Goal: Information Seeking & Learning: Find specific fact

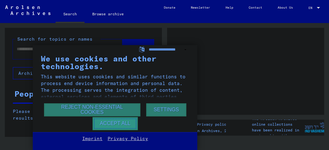
click at [103, 123] on button "Accept all" at bounding box center [114, 123] width 45 height 13
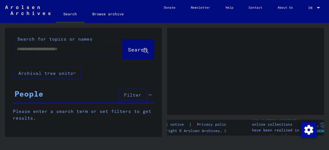
click at [51, 51] on input "text" at bounding box center [62, 49] width 90 height 7
type input "*"
paste input "**********"
click at [21, 50] on input "**********" at bounding box center [62, 49] width 90 height 7
type input "**********"
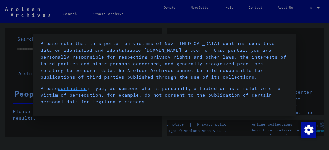
scroll to position [96, 0]
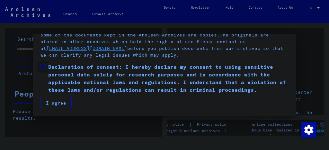
click at [42, 66] on span at bounding box center [42, 66] width 5 height 5
click at [62, 106] on button "I agree" at bounding box center [55, 103] width 31 height 12
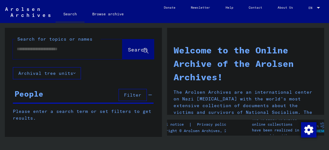
click at [64, 50] on input "text" at bounding box center [60, 49] width 86 height 7
paste input "**********"
type input "**********"
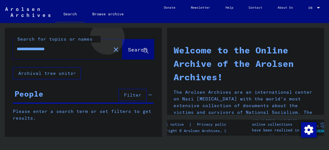
click at [130, 45] on button "Search" at bounding box center [137, 49] width 31 height 20
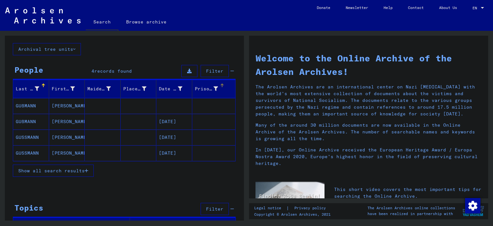
scroll to position [32, 0]
click at [70, 150] on span "Show all search results" at bounding box center [51, 170] width 66 height 6
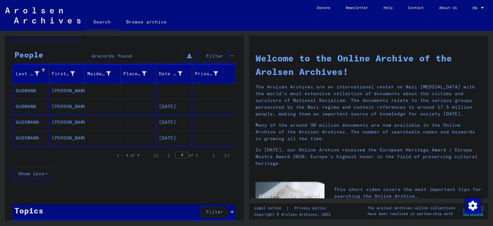
scroll to position [12, 0]
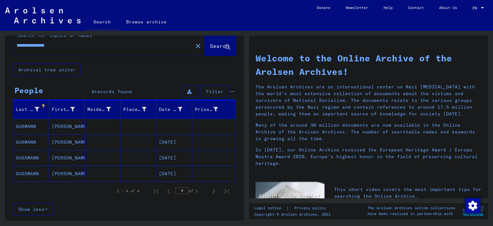
click at [22, 123] on mat-cell "GUßMANN" at bounding box center [31, 125] width 36 height 15
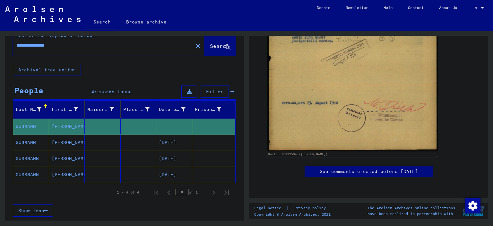
scroll to position [287, 0]
click at [328, 150] on link "See comments created before [DATE]" at bounding box center [369, 171] width 98 height 7
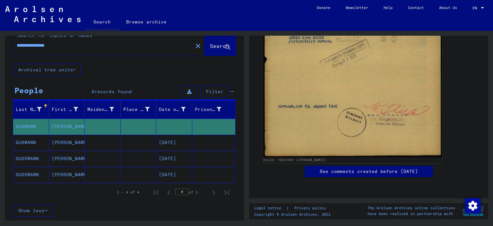
click at [327, 72] on img at bounding box center [352, 30] width 179 height 253
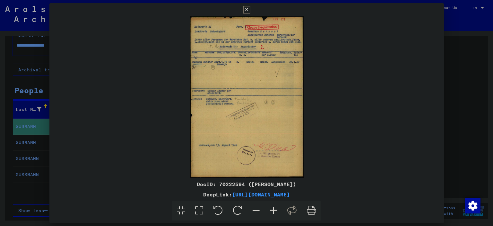
scroll to position [287, 0]
click at [276, 150] on link "[URL][DOMAIN_NAME]" at bounding box center [261, 194] width 58 height 6
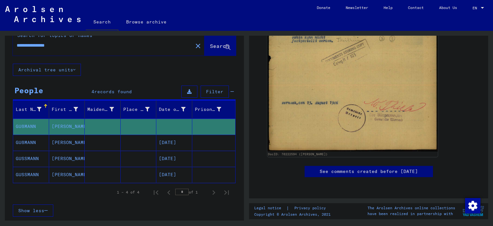
click at [37, 142] on mat-cell "GUßMANN" at bounding box center [31, 142] width 36 height 16
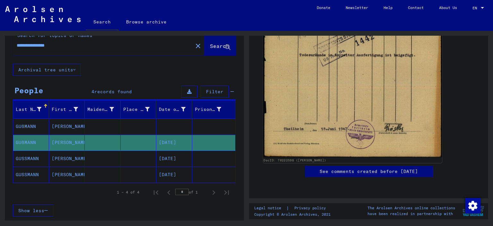
scroll to position [245, 0]
click at [296, 98] on img at bounding box center [352, 32] width 179 height 252
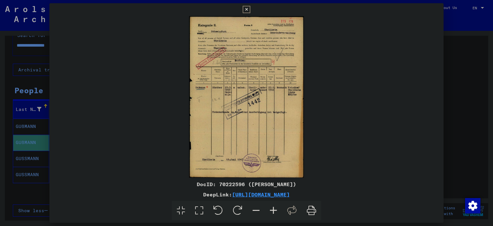
click at [309, 150] on icon at bounding box center [312, 211] width 20 height 20
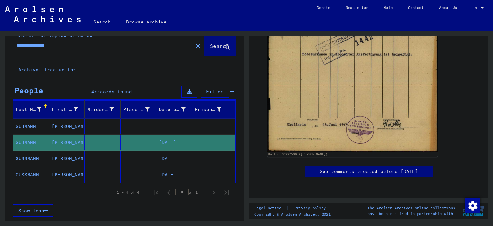
click at [33, 150] on mat-cell "GUSSMANN" at bounding box center [31, 158] width 36 height 16
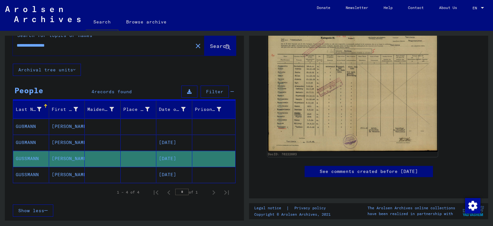
scroll to position [99, 0]
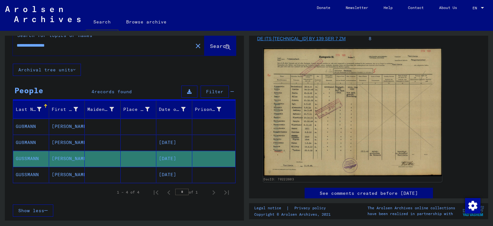
click at [328, 105] on img at bounding box center [352, 112] width 179 height 128
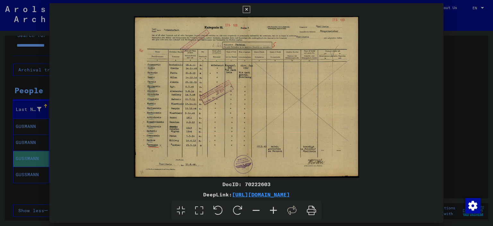
click at [277, 150] on icon at bounding box center [273, 211] width 17 height 20
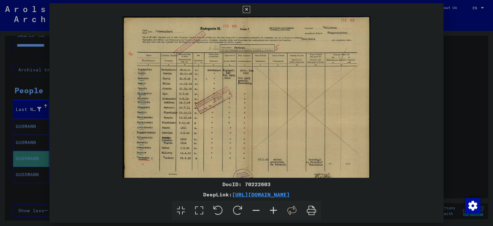
click at [277, 150] on icon at bounding box center [273, 211] width 17 height 20
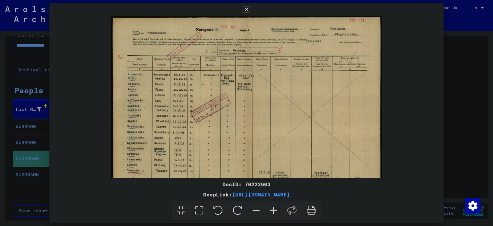
click at [277, 150] on icon at bounding box center [273, 211] width 17 height 20
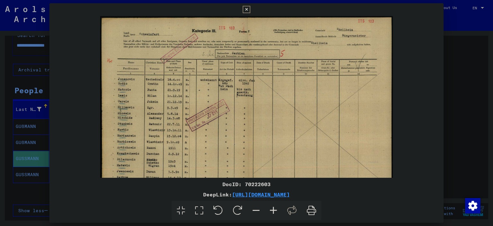
click at [277, 150] on icon at bounding box center [273, 211] width 17 height 20
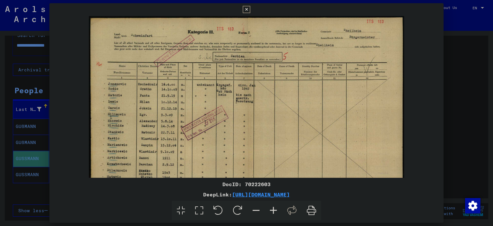
click at [277, 150] on icon at bounding box center [273, 211] width 17 height 20
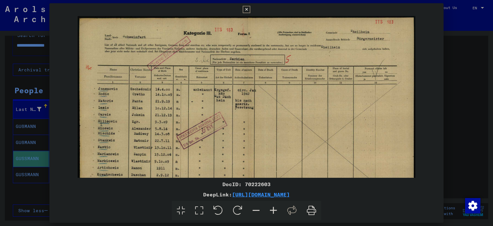
click at [277, 150] on icon at bounding box center [273, 211] width 17 height 20
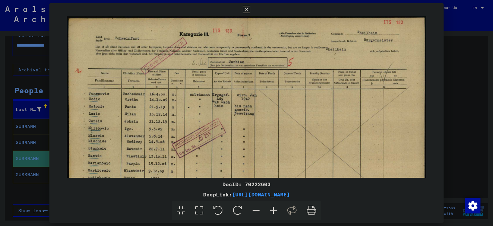
click at [277, 150] on icon at bounding box center [273, 211] width 17 height 20
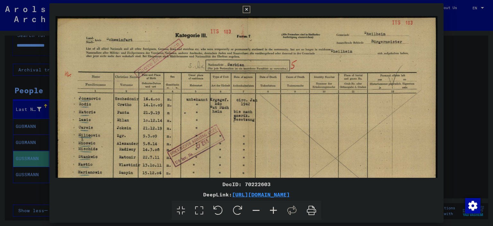
click at [277, 150] on icon at bounding box center [273, 211] width 17 height 20
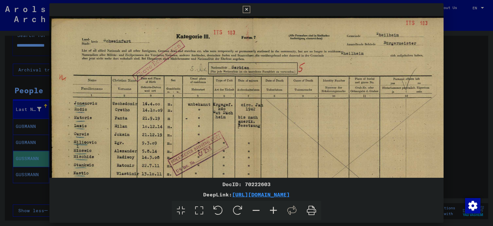
click at [253, 150] on icon at bounding box center [255, 211] width 17 height 20
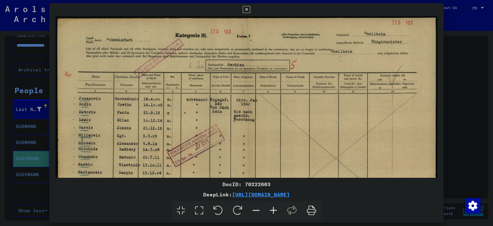
click at [253, 150] on icon at bounding box center [255, 211] width 17 height 20
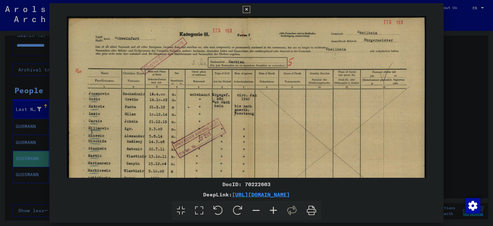
drag, startPoint x: 259, startPoint y: 152, endPoint x: 259, endPoint y: 131, distance: 21.2
click at [259, 141] on img at bounding box center [247, 145] width 360 height 258
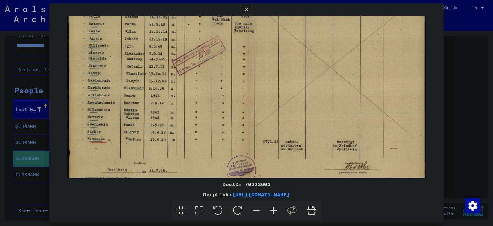
scroll to position [96, 0]
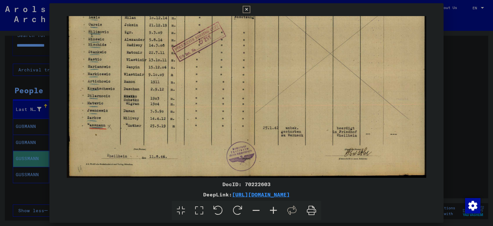
drag, startPoint x: 260, startPoint y: 102, endPoint x: 252, endPoint y: 13, distance: 89.9
click at [252, 13] on div "DocID: 70222603 DeepLink: [URL][DOMAIN_NAME]" at bounding box center [246, 111] width 394 height 217
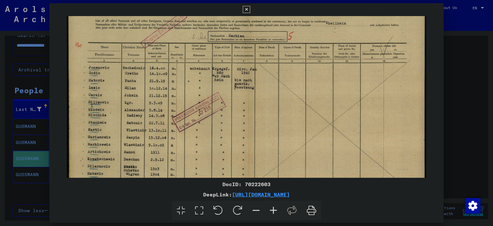
scroll to position [26, 0]
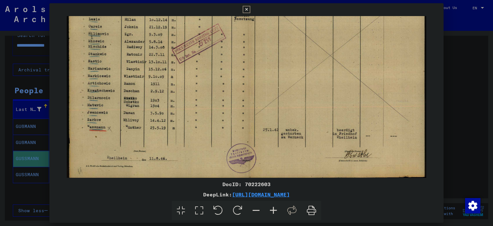
drag, startPoint x: 313, startPoint y: 50, endPoint x: 319, endPoint y: 54, distance: 7.8
click at [319, 54] on img at bounding box center [247, 51] width 360 height 258
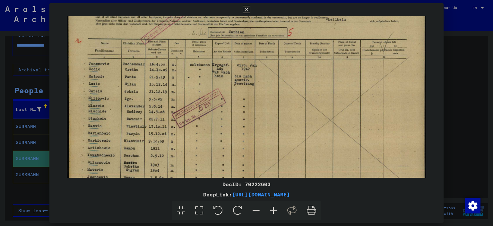
scroll to position [30, 0]
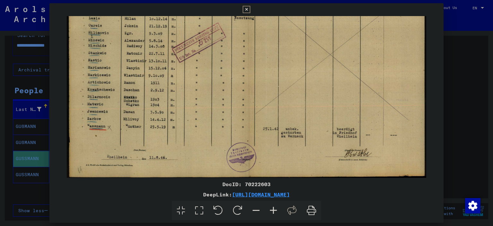
drag, startPoint x: 333, startPoint y: 60, endPoint x: 322, endPoint y: 51, distance: 14.4
click at [322, 51] on img at bounding box center [247, 50] width 360 height 258
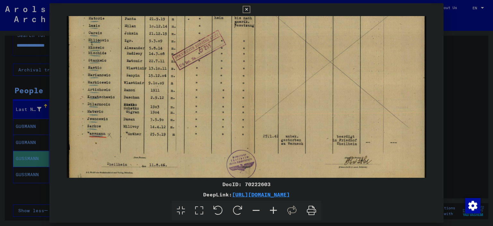
scroll to position [88, 0]
drag, startPoint x: 328, startPoint y: 54, endPoint x: 307, endPoint y: 61, distance: 22.8
click at [307, 61] on img at bounding box center [247, 57] width 360 height 258
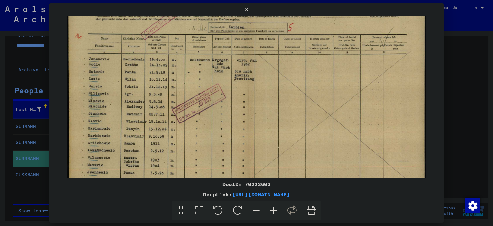
scroll to position [35, 0]
drag, startPoint x: 264, startPoint y: 72, endPoint x: 264, endPoint y: 127, distance: 54.9
click at [264, 127] on img at bounding box center [247, 110] width 360 height 258
click at [314, 150] on icon at bounding box center [312, 211] width 20 height 20
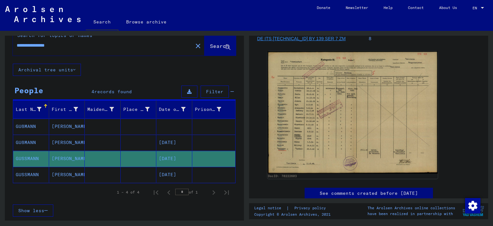
click at [71, 150] on mat-cell "[PERSON_NAME]" at bounding box center [67, 175] width 36 height 16
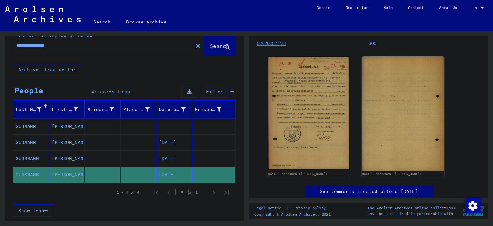
scroll to position [95, 0]
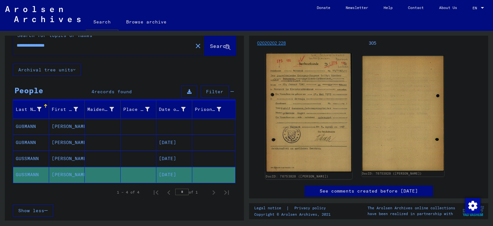
click at [303, 114] on img at bounding box center [308, 112] width 87 height 119
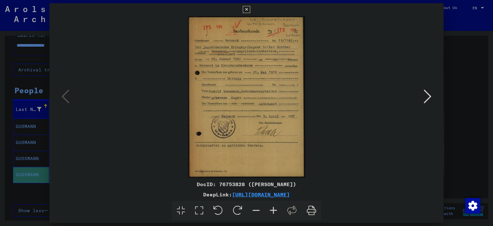
click at [328, 93] on icon at bounding box center [428, 96] width 8 height 15
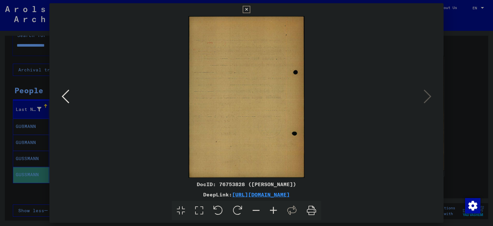
click at [67, 91] on icon at bounding box center [66, 96] width 8 height 15
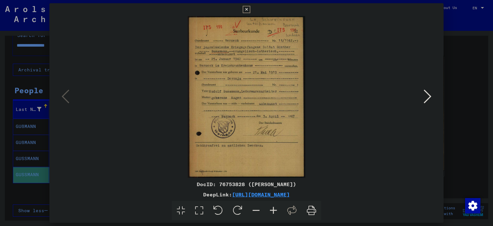
click at [328, 95] on icon at bounding box center [428, 96] width 8 height 15
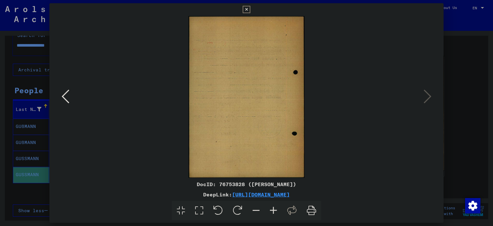
click at [62, 95] on icon at bounding box center [66, 96] width 8 height 15
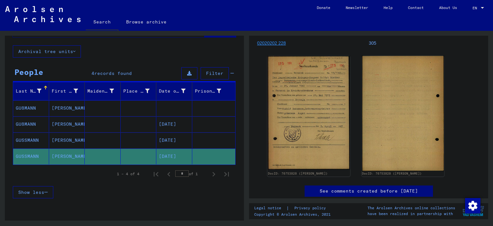
scroll to position [27, 0]
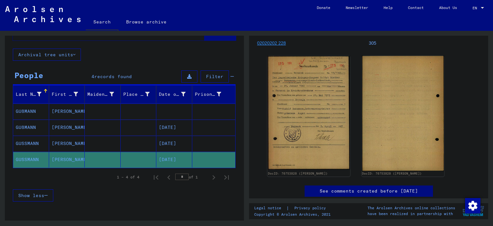
click at [24, 115] on mat-cell "GUßMANN" at bounding box center [31, 111] width 36 height 16
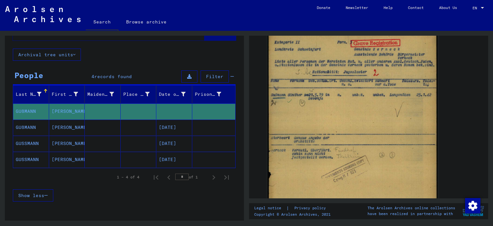
scroll to position [124, 0]
